Goal: Information Seeking & Learning: Learn about a topic

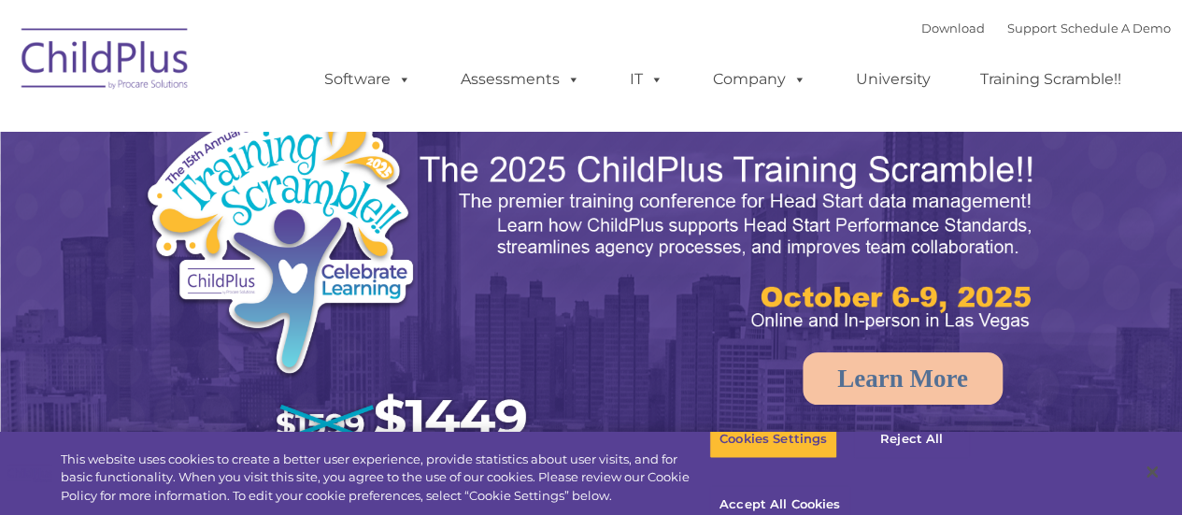
select select "MEDIUM"
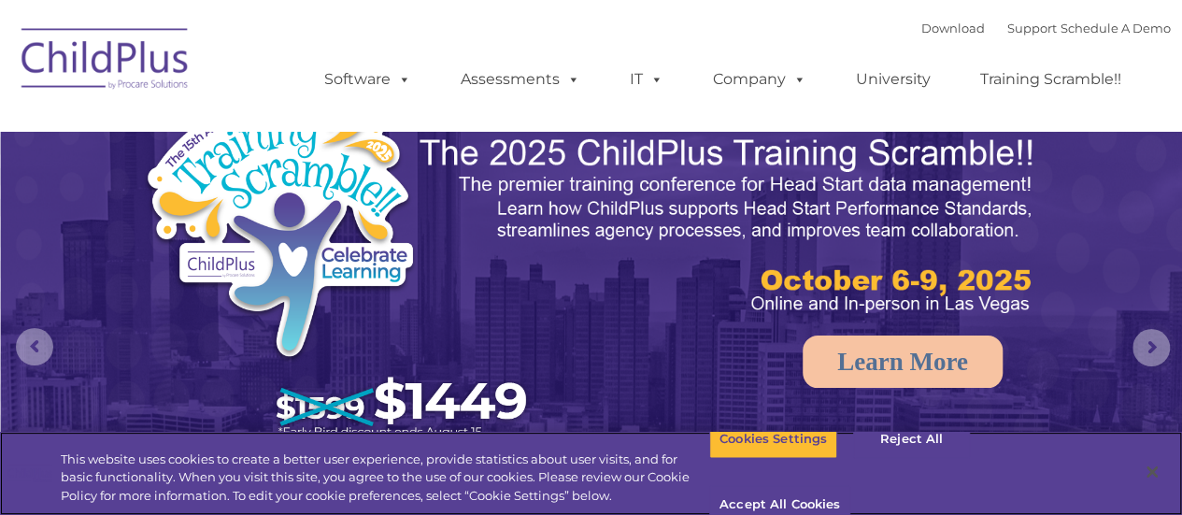
scroll to position [28, 0]
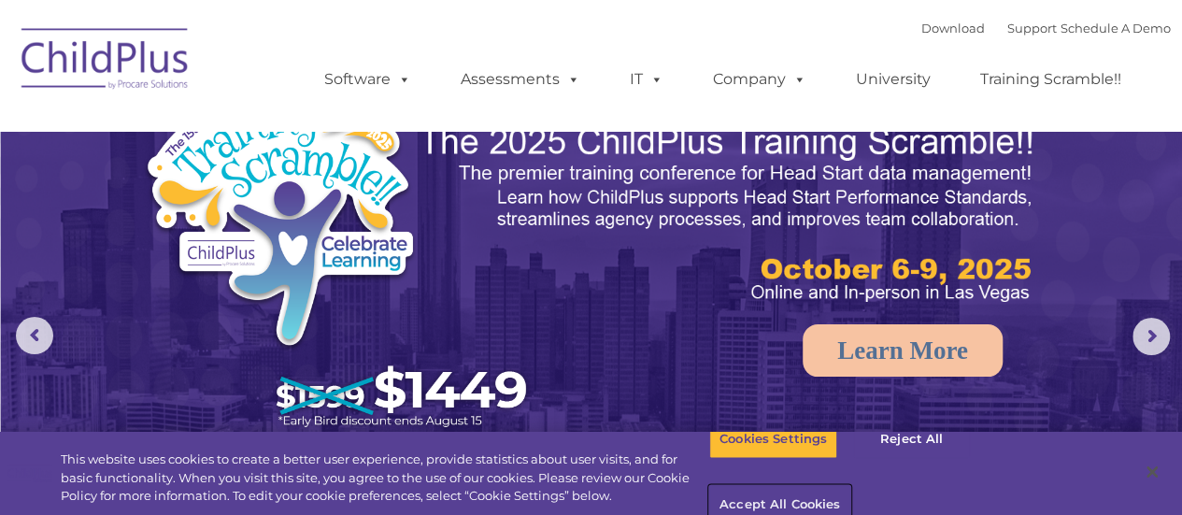
click at [851, 486] on button "Accept All Cookies" at bounding box center [779, 505] width 141 height 39
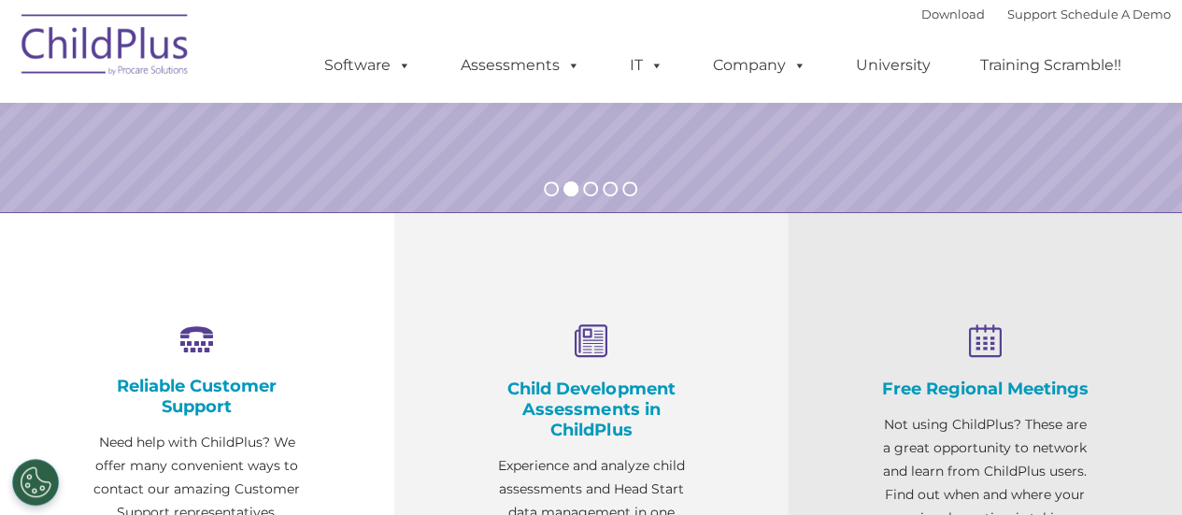
scroll to position [0, 0]
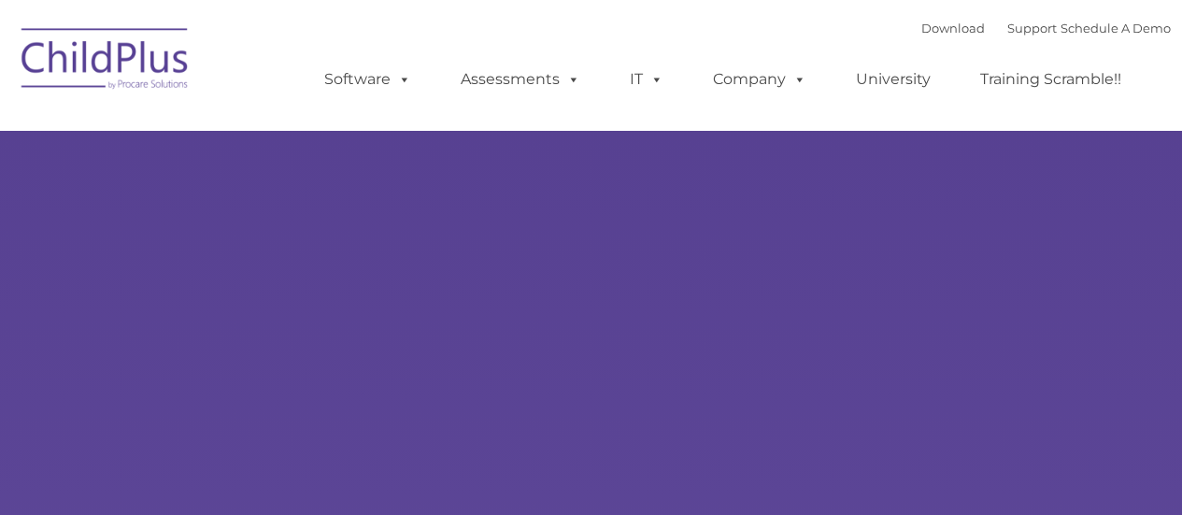
type input ""
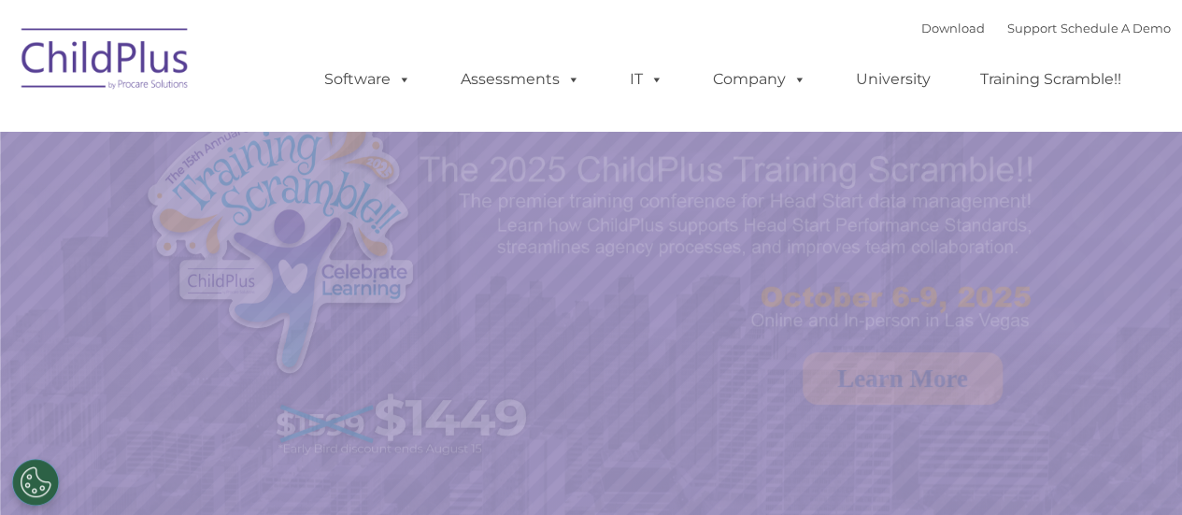
select select "MEDIUM"
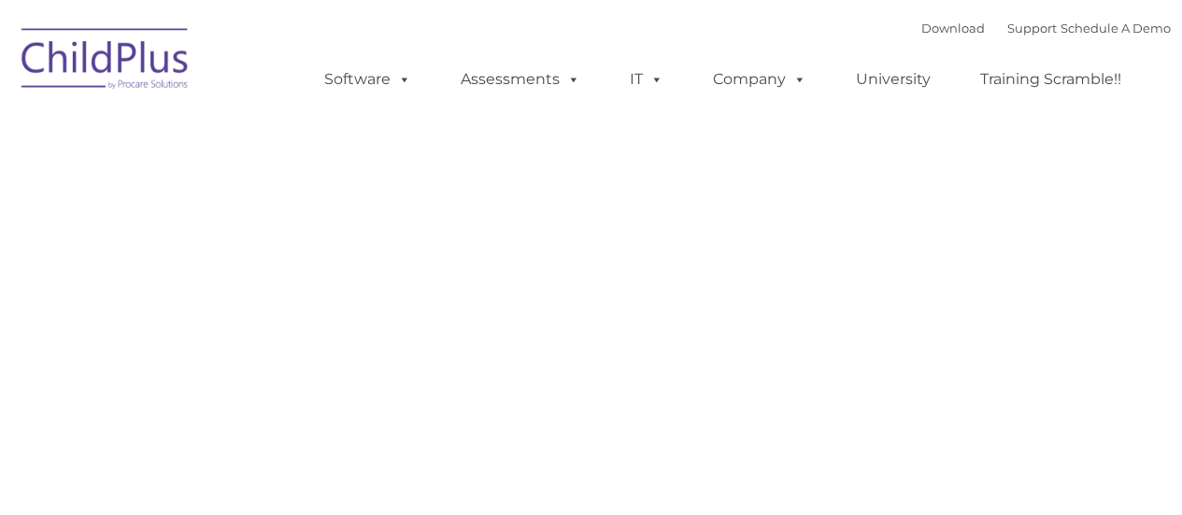
type input ""
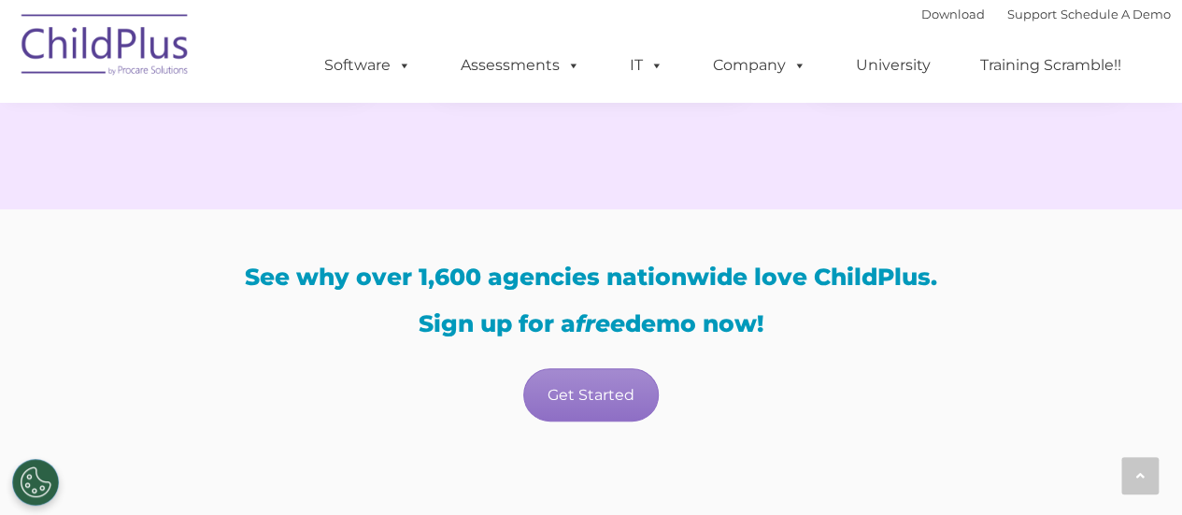
scroll to position [3675, 0]
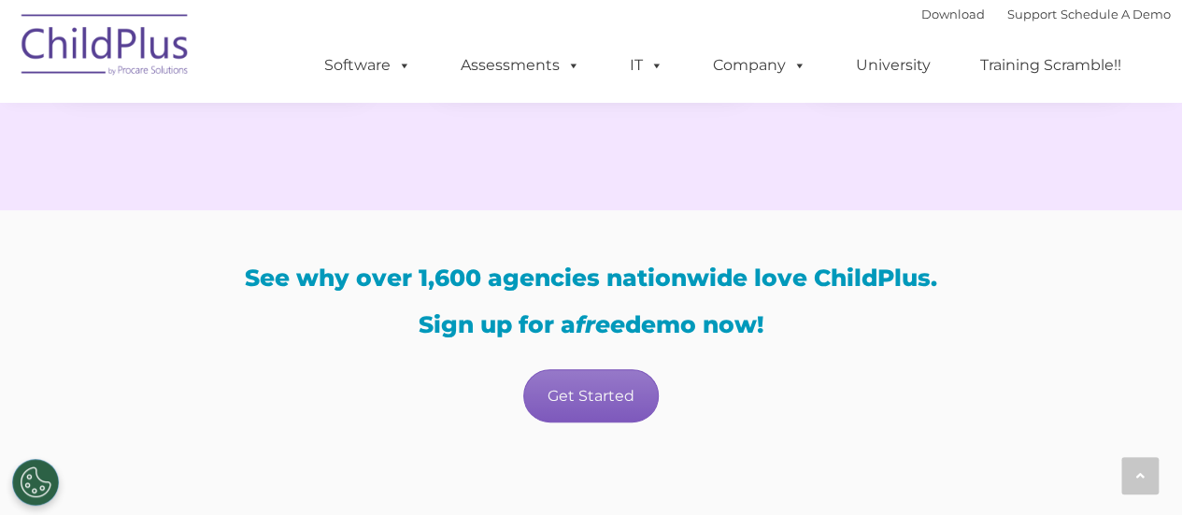
click at [620, 399] on link "Get Started" at bounding box center [591, 395] width 136 height 53
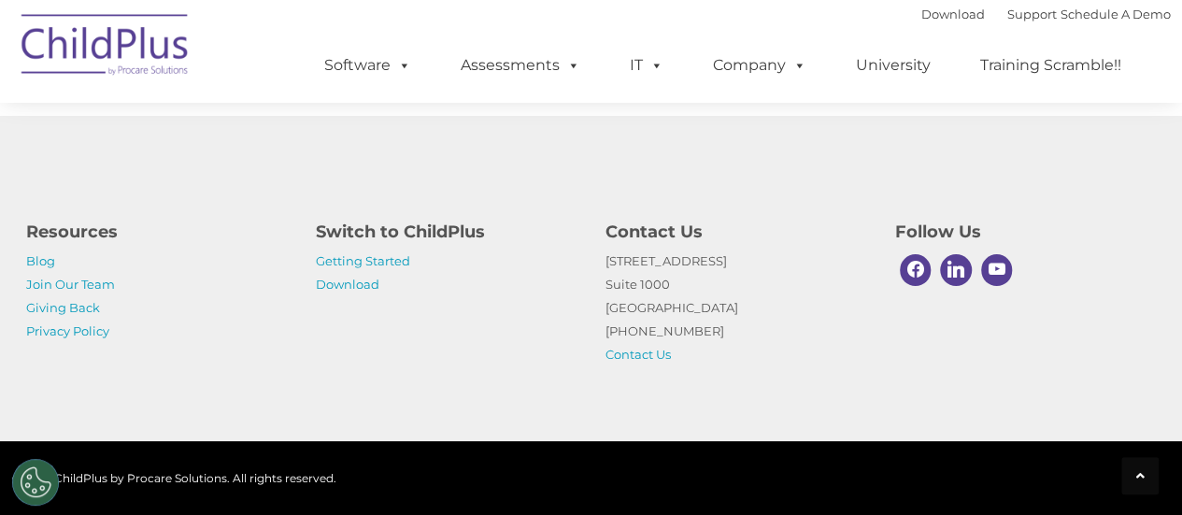
scroll to position [4122, 0]
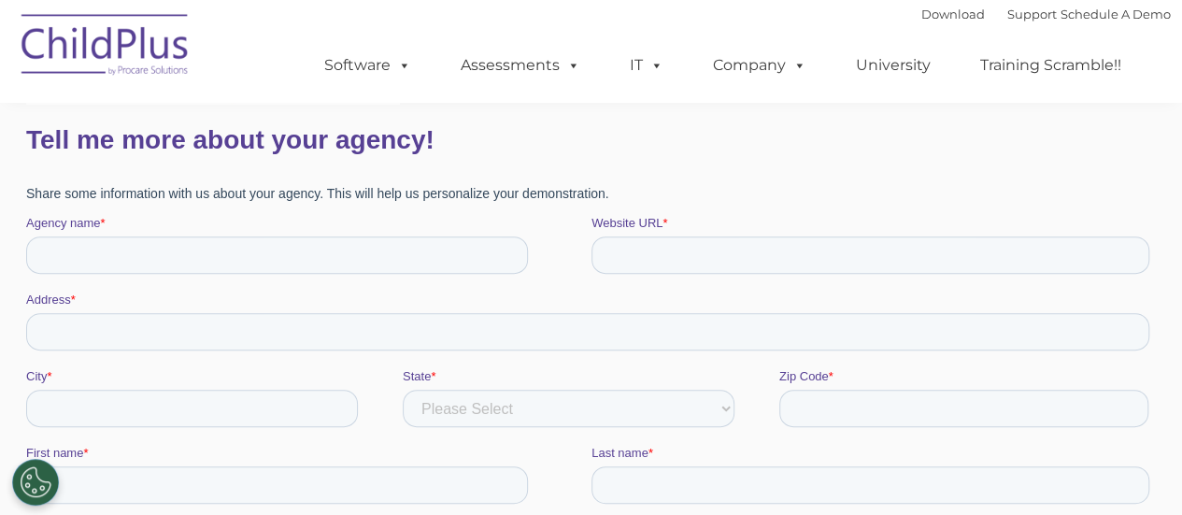
scroll to position [673, 0]
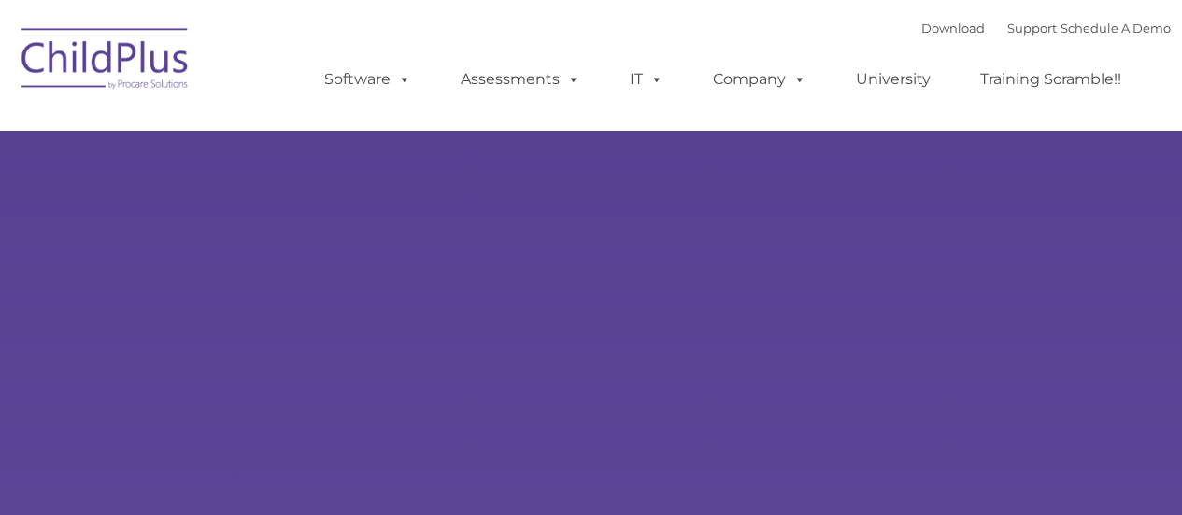
type input ""
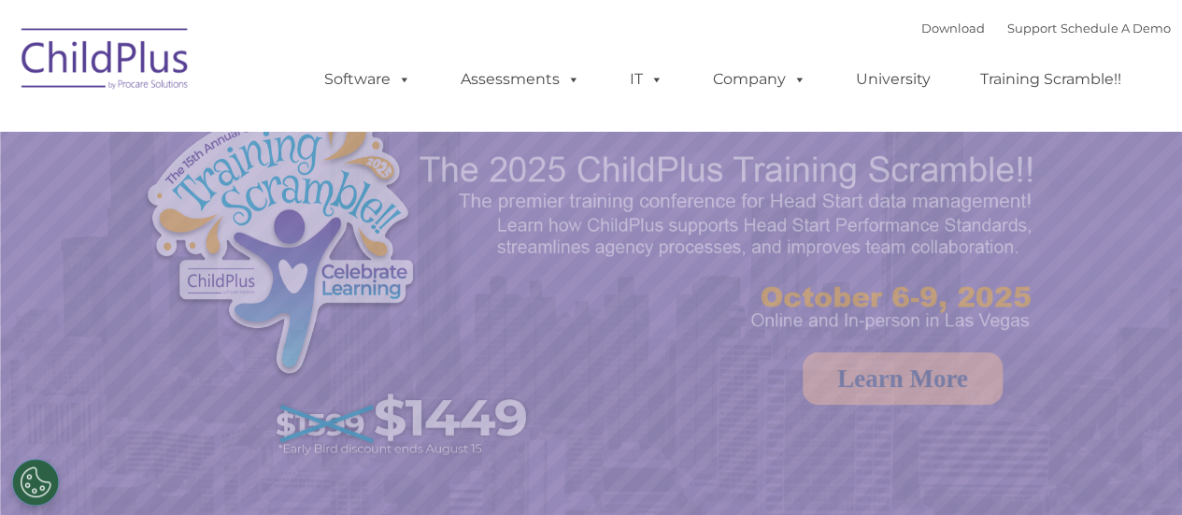
select select "MEDIUM"
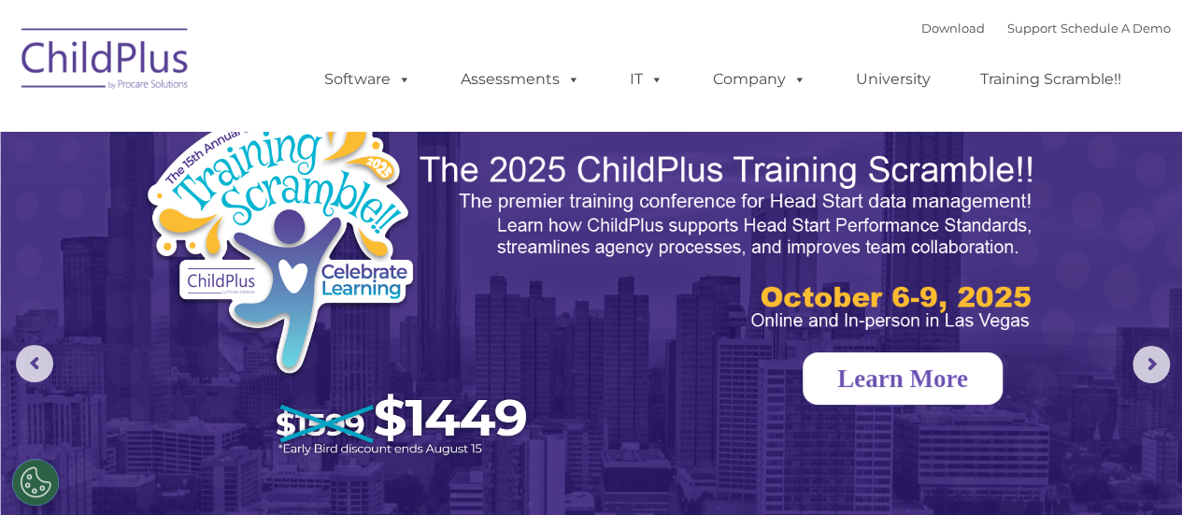
click at [946, 360] on link "Learn More" at bounding box center [903, 378] width 200 height 52
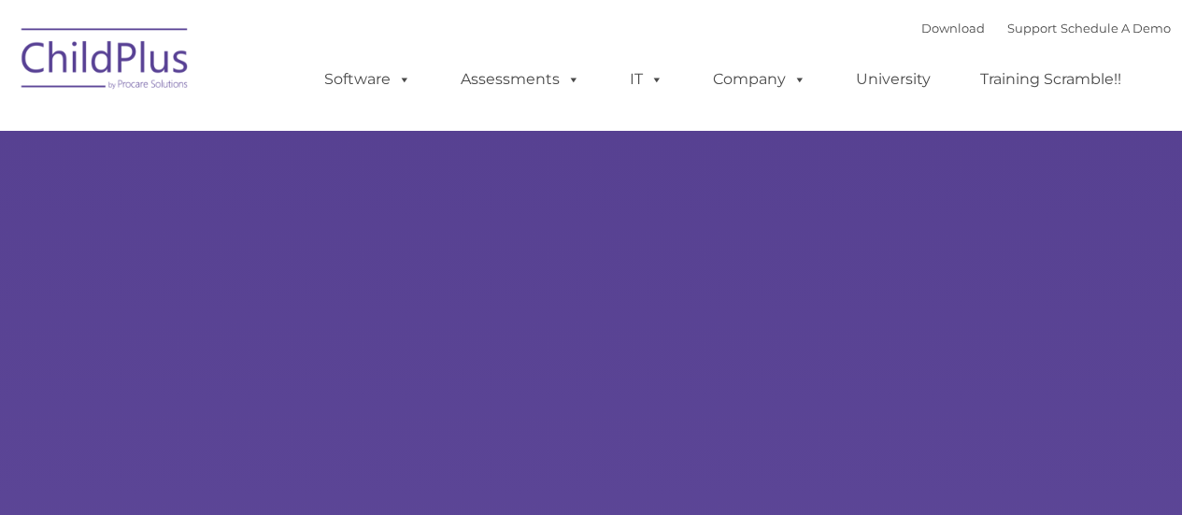
type input ""
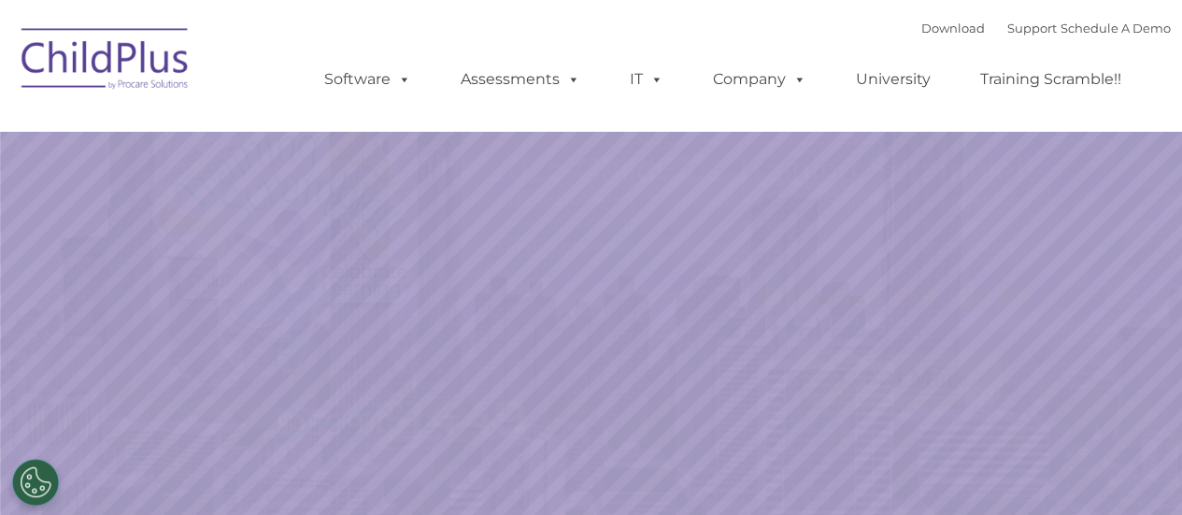
select select "MEDIUM"
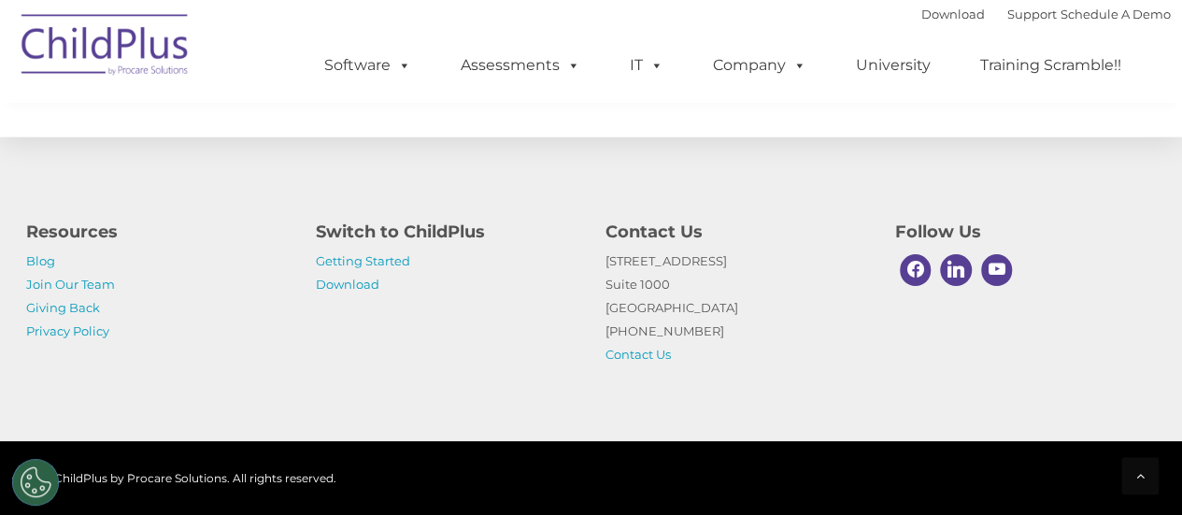
scroll to position [2305, 0]
click at [45, 289] on link "Join Our Team" at bounding box center [70, 284] width 89 height 15
